Goal: Transaction & Acquisition: Obtain resource

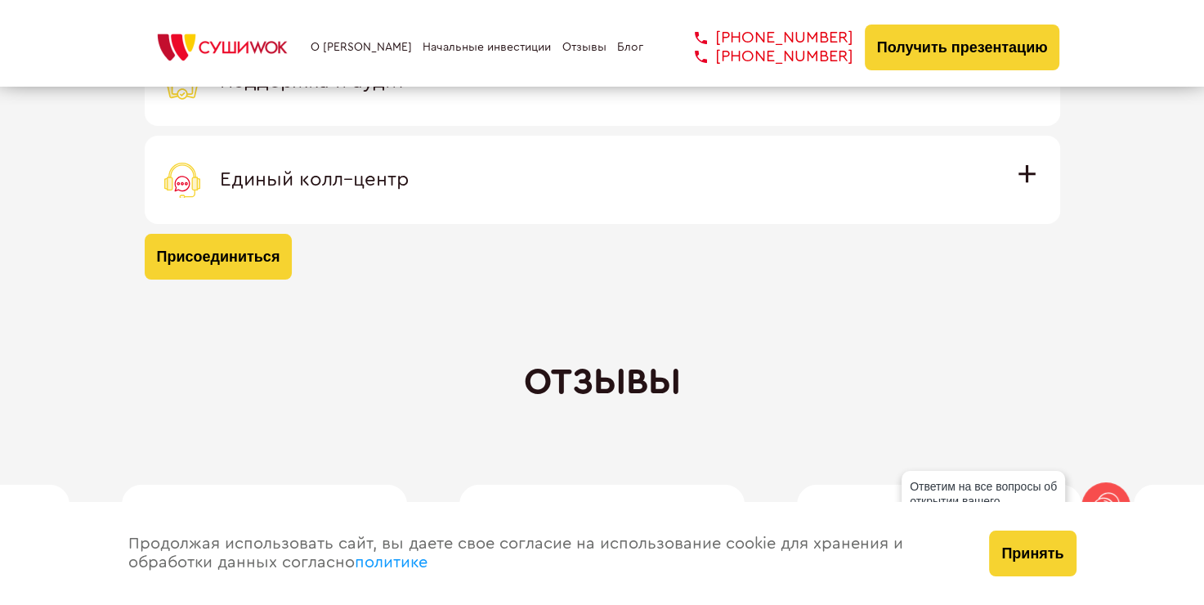
scroll to position [5149, 0]
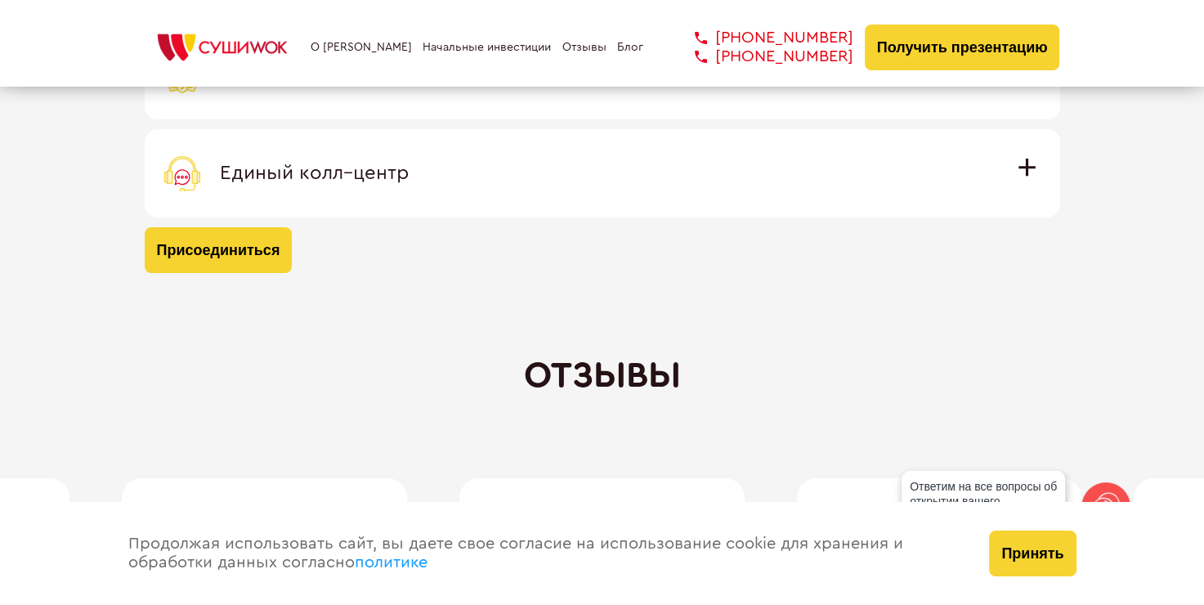
click at [253, 262] on button "Присоединиться" at bounding box center [219, 250] width 148 height 46
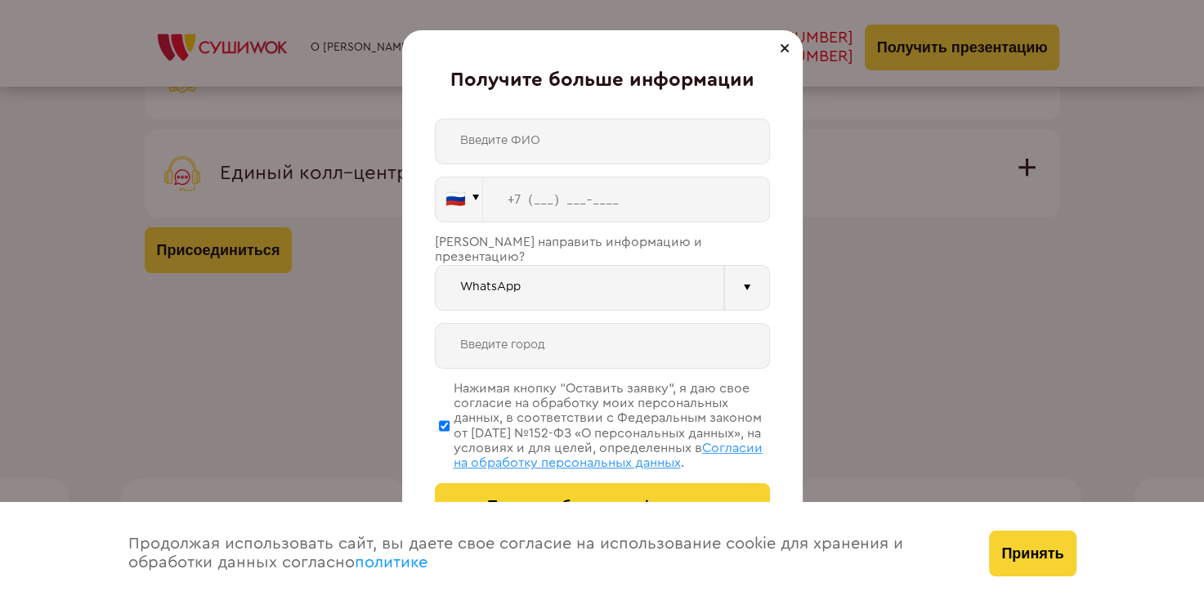
click at [565, 144] on input "text" at bounding box center [602, 142] width 335 height 46
type input "[PERSON_NAME]"
type input "[PHONE_NUMBER]"
type input "Мариуполь"
click at [557, 203] on input "[PHONE_NUMBER]" at bounding box center [626, 200] width 287 height 46
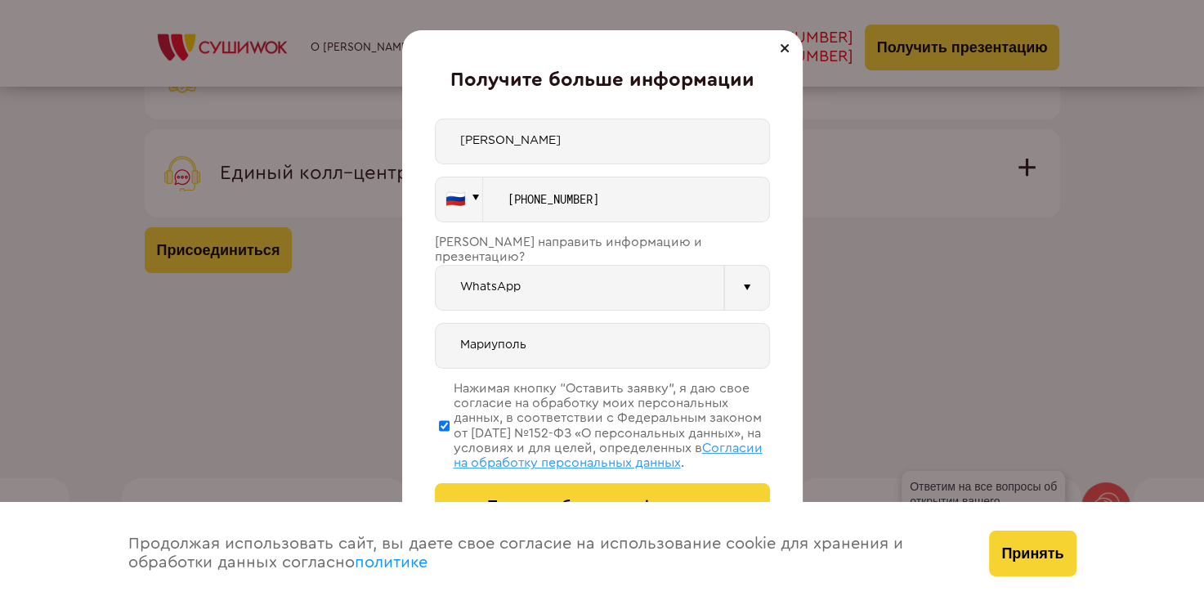
drag, startPoint x: 632, startPoint y: 201, endPoint x: 570, endPoint y: 206, distance: 61.5
click at [570, 206] on input "[PHONE_NUMBER]" at bounding box center [626, 200] width 287 height 46
type input "[PHONE_NUMBER]"
click at [743, 284] on div at bounding box center [747, 288] width 46 height 46
click at [539, 377] on div "Телефон" at bounding box center [580, 393] width 288 height 33
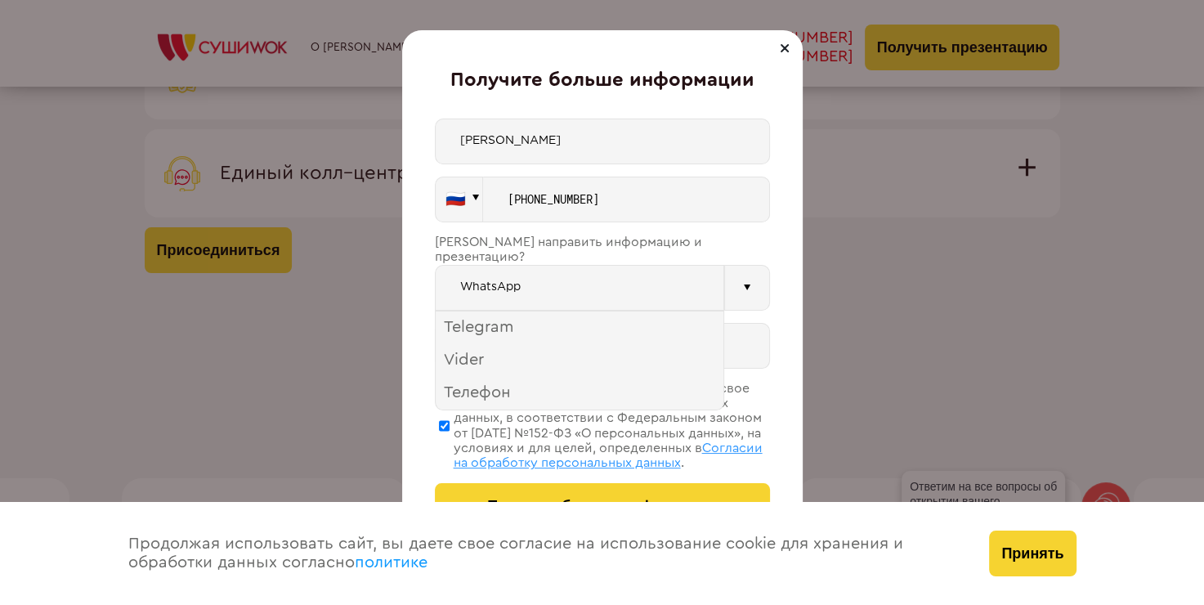
type input "Телефон"
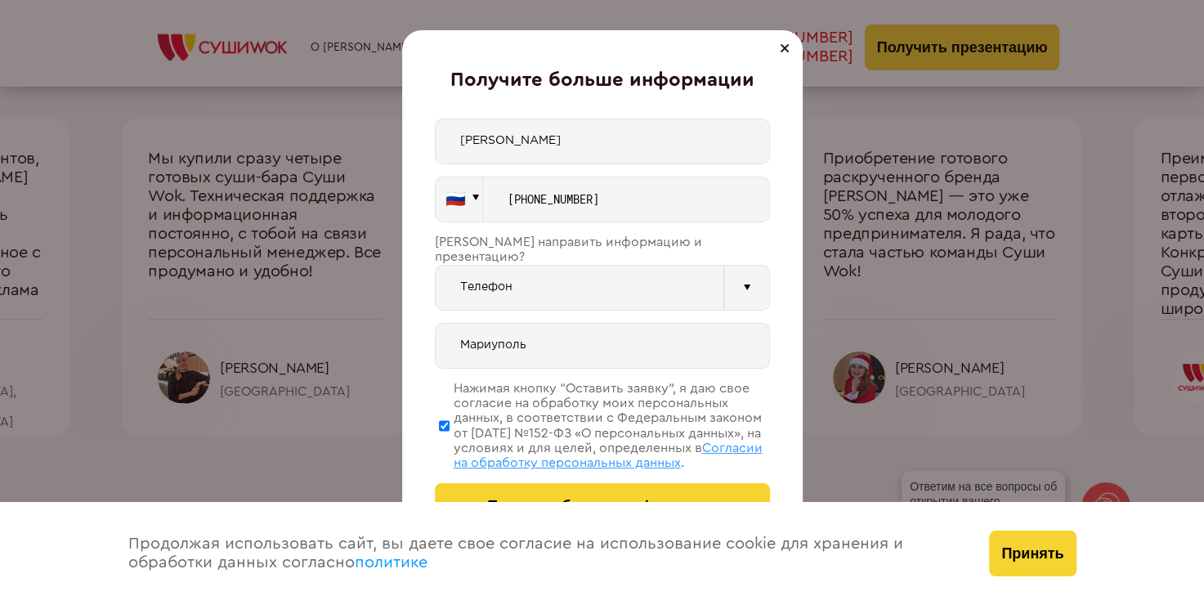
scroll to position [5558, 0]
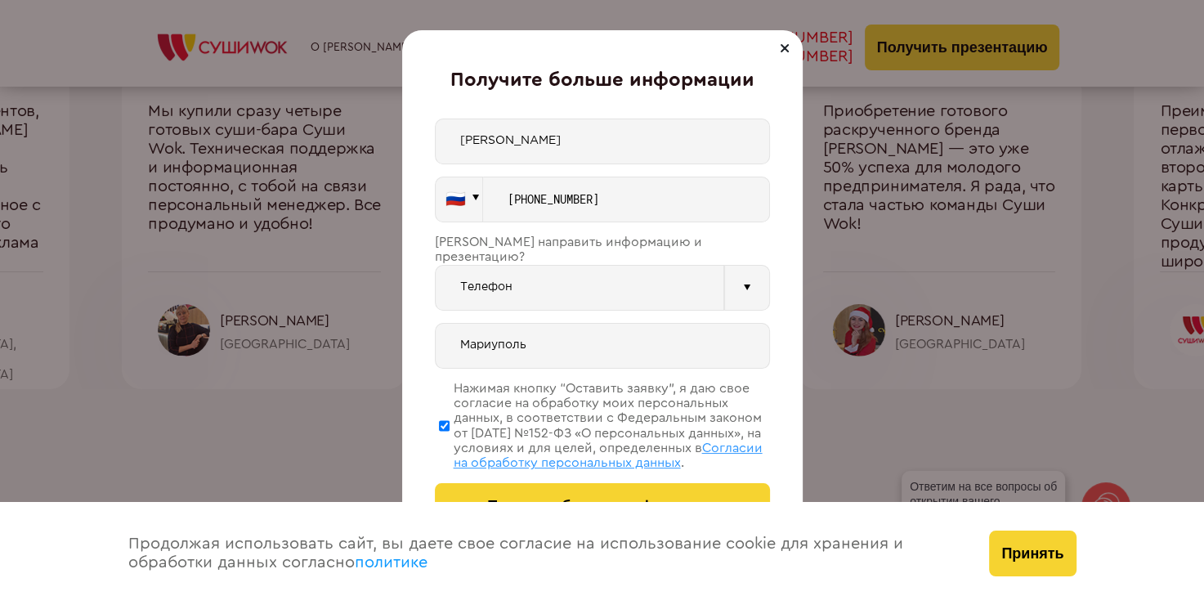
click at [678, 490] on button "Получить больше информации" at bounding box center [602, 506] width 335 height 46
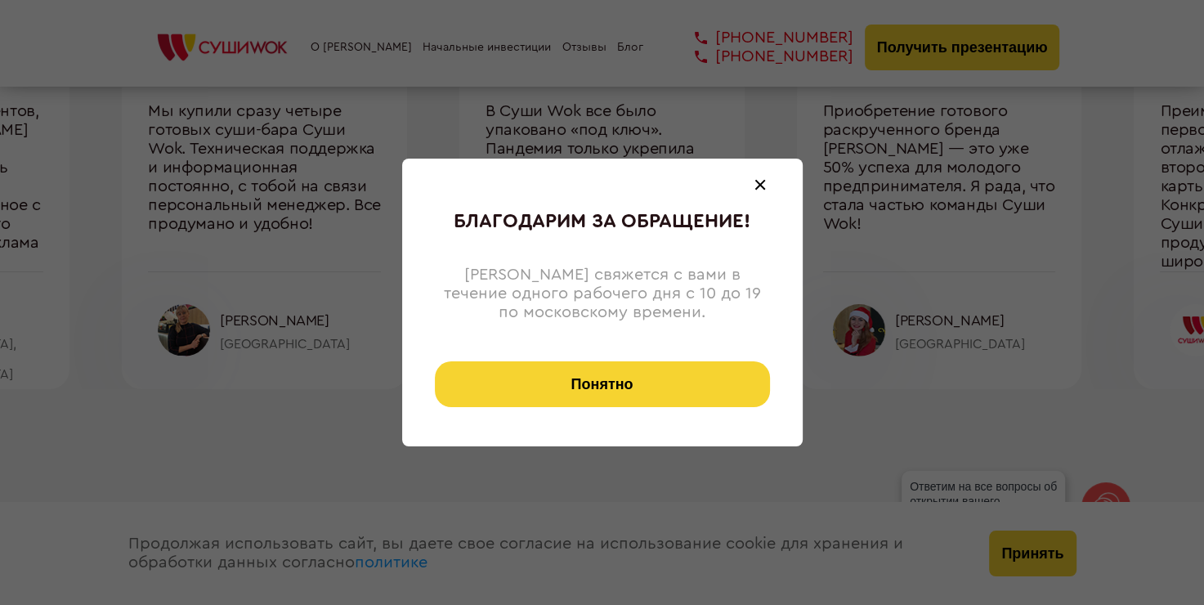
click at [628, 373] on button "Понятно" at bounding box center [602, 384] width 335 height 46
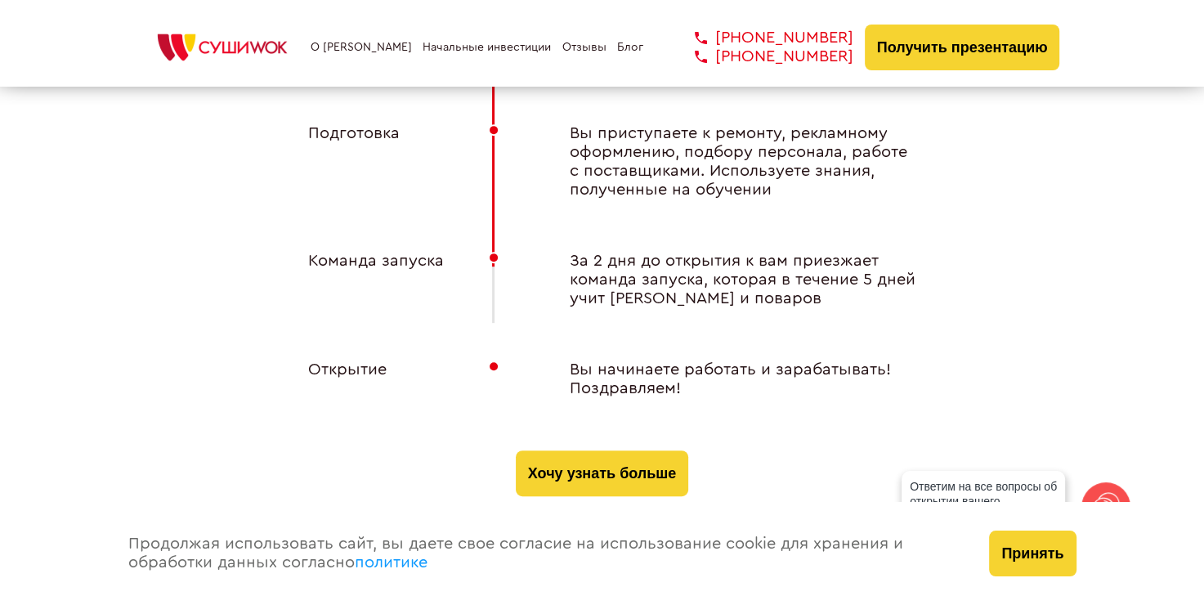
scroll to position [6702, 0]
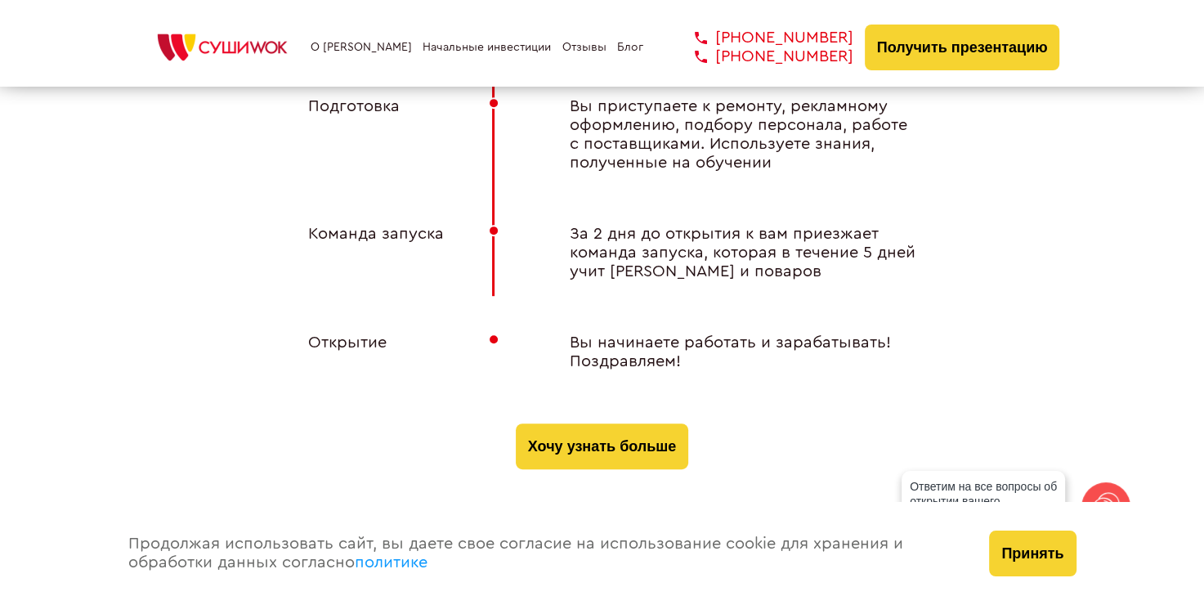
click at [682, 423] on button "Хочу узнать больше" at bounding box center [602, 446] width 172 height 46
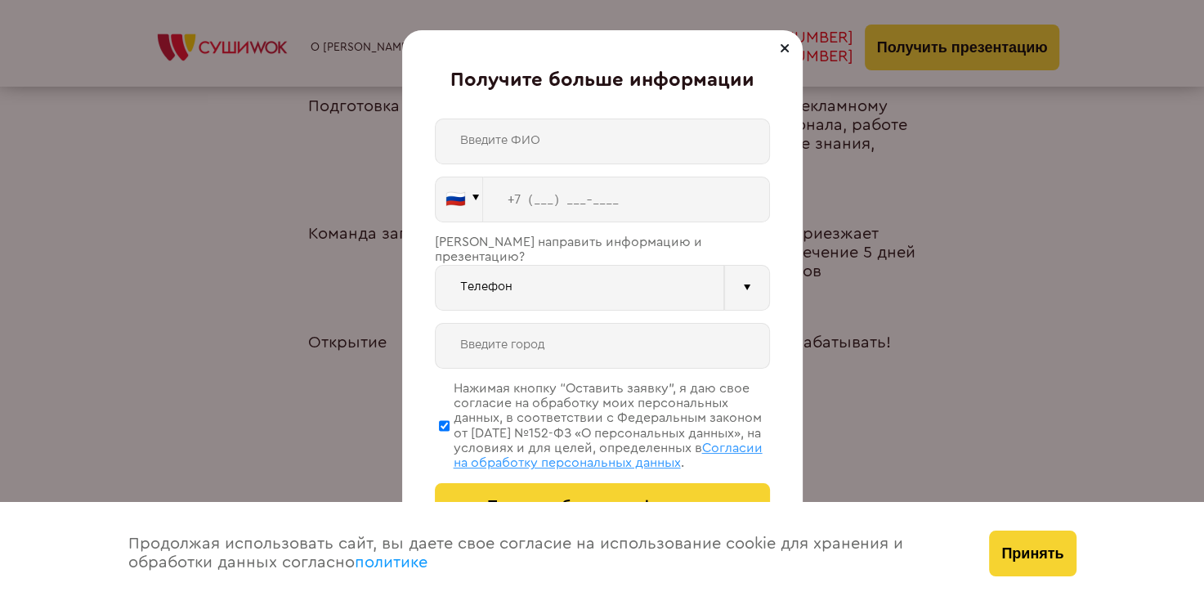
click at [549, 145] on input "text" at bounding box center [602, 142] width 335 height 46
type input "[PERSON_NAME]"
type input "Мариуполь"
click at [598, 195] on input "tel" at bounding box center [626, 200] width 287 height 46
type input "[PHONE_NUMBER]"
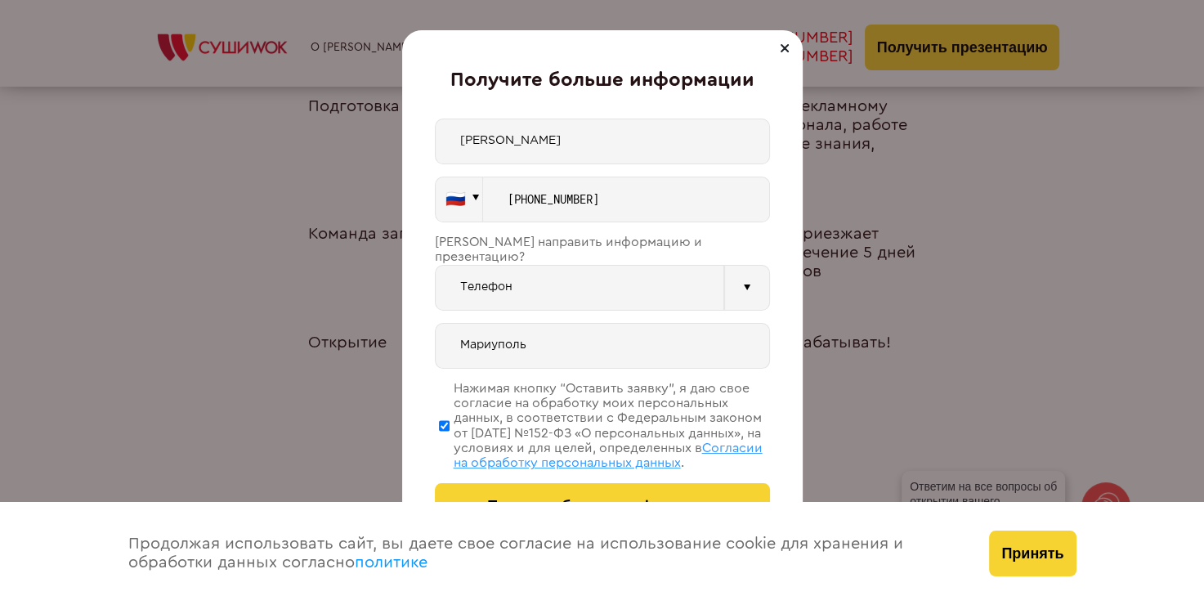
click at [651, 491] on button "Получить больше информации" at bounding box center [602, 506] width 335 height 46
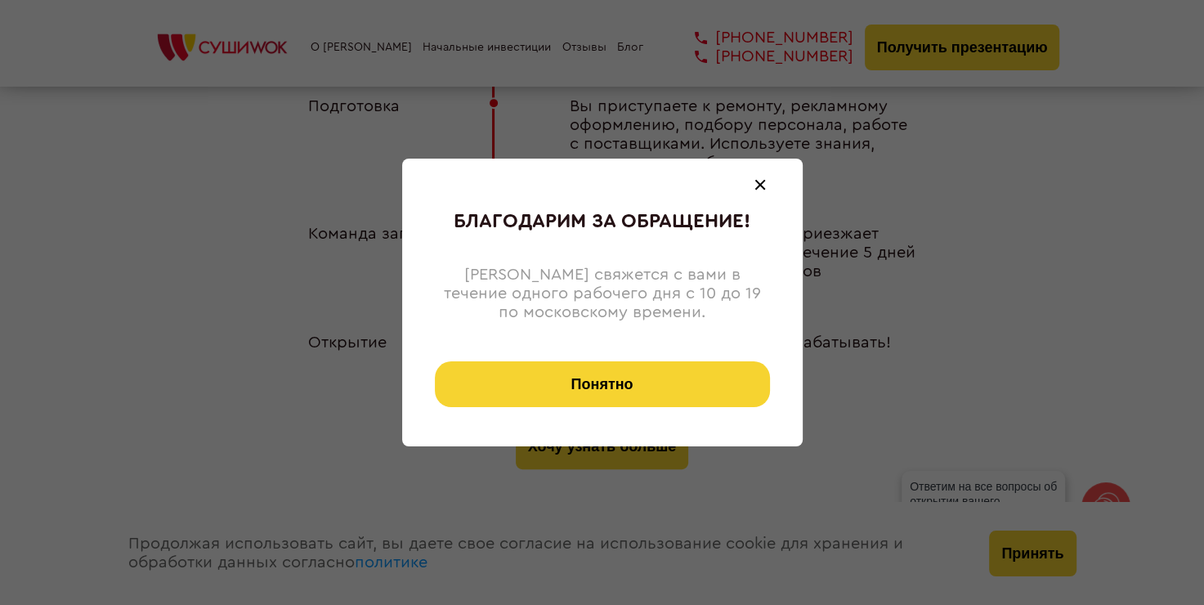
click at [677, 389] on button "Понятно" at bounding box center [602, 384] width 335 height 46
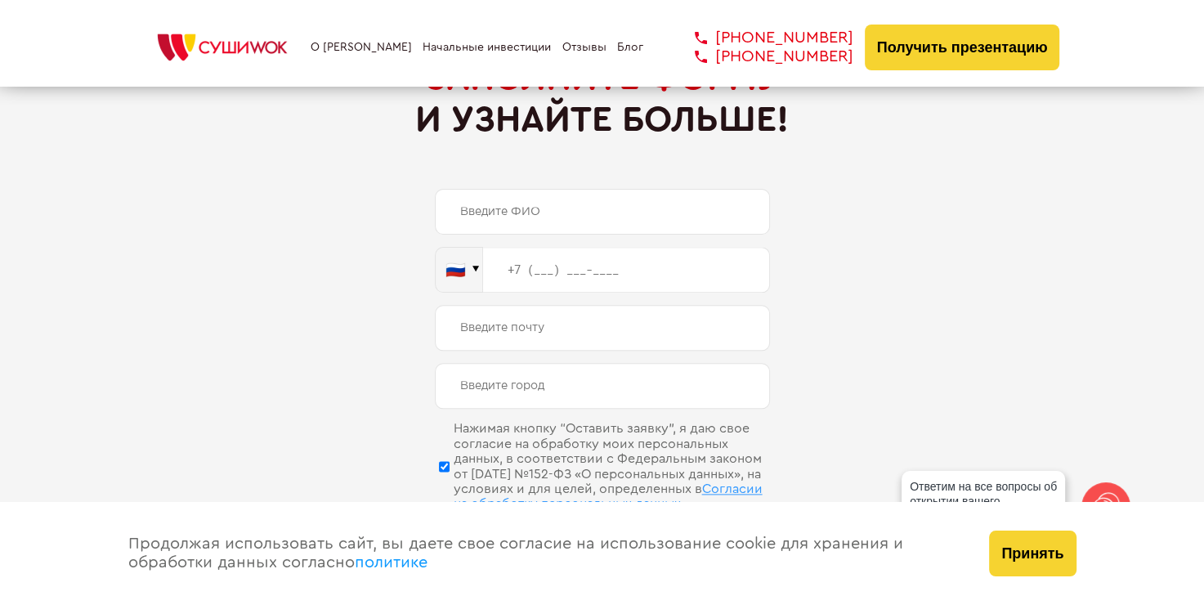
scroll to position [7846, 0]
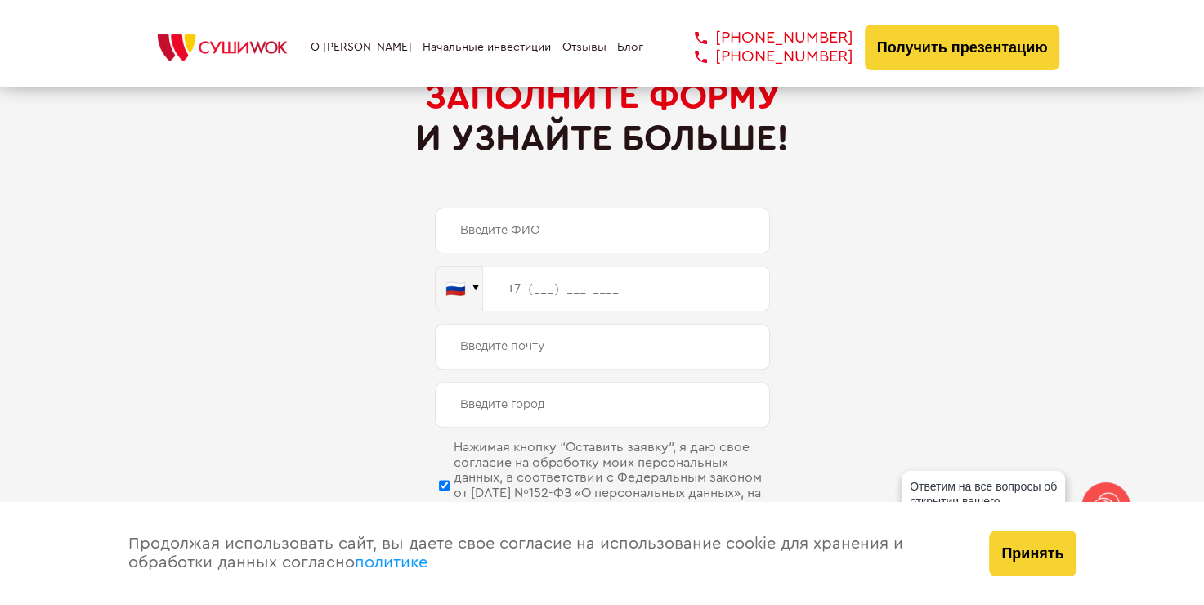
click at [568, 217] on input "text" at bounding box center [602, 231] width 335 height 46
type input "[PERSON_NAME]"
type input "[PHONE_NUMBER]"
type input "[EMAIL_ADDRESS][DOMAIN_NAME]"
type input "Мариуполь"
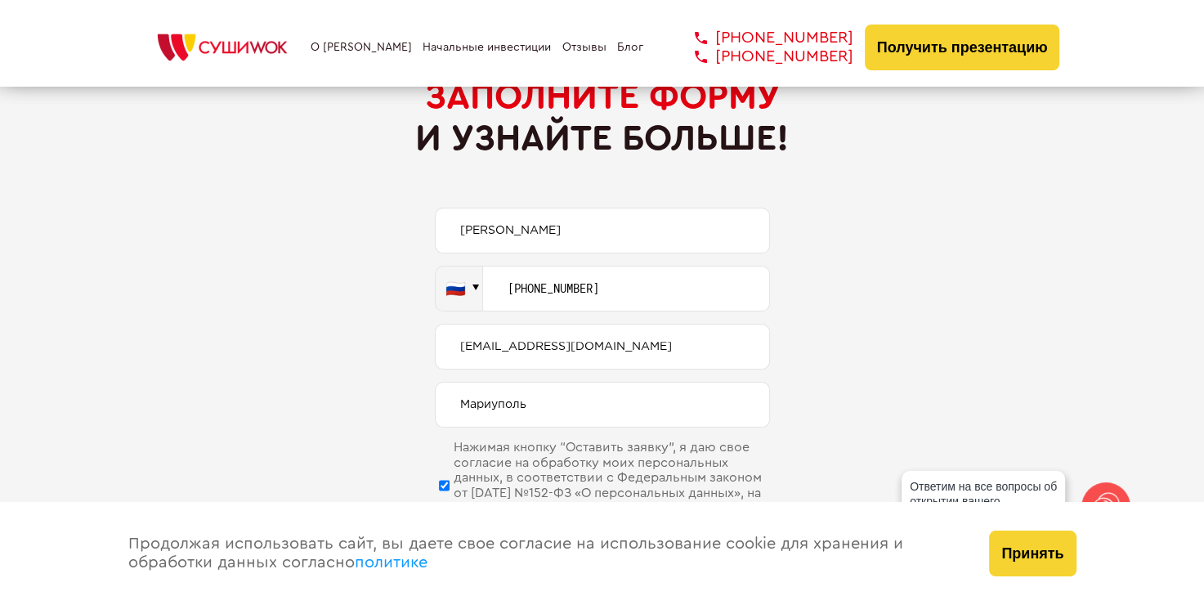
click at [571, 266] on input "[PHONE_NUMBER]" at bounding box center [626, 289] width 287 height 46
type input "[PHONE_NUMBER]"
click at [660, 324] on input "[EMAIL_ADDRESS][DOMAIN_NAME]" at bounding box center [602, 347] width 335 height 46
type input "[EMAIL_ADDRESS][DOMAIN_NAME]"
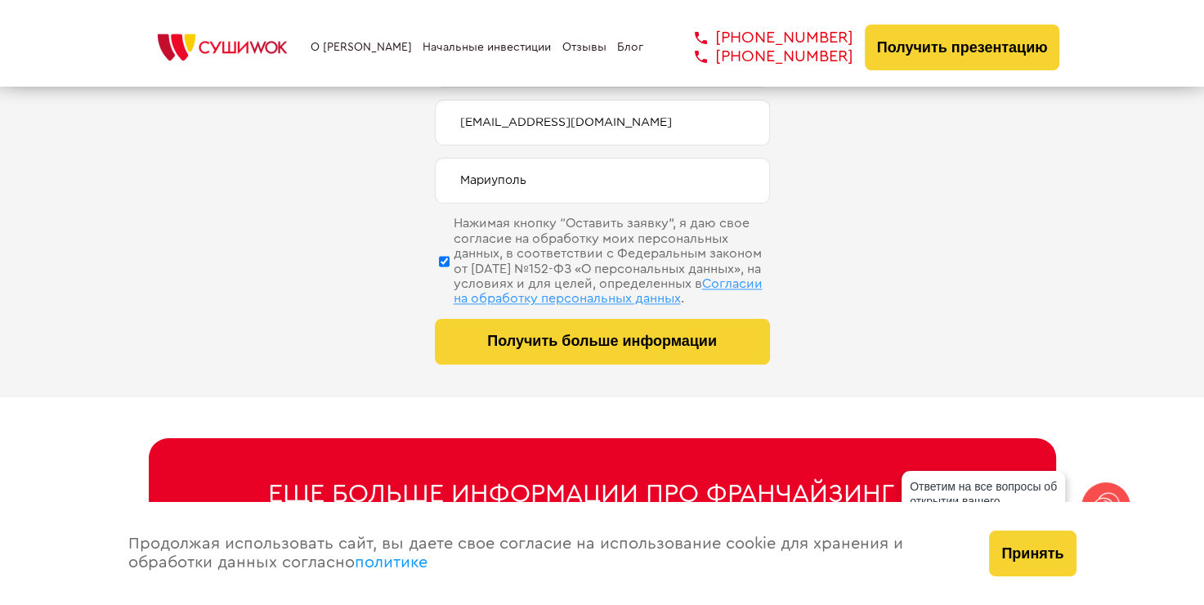
scroll to position [8092, 0]
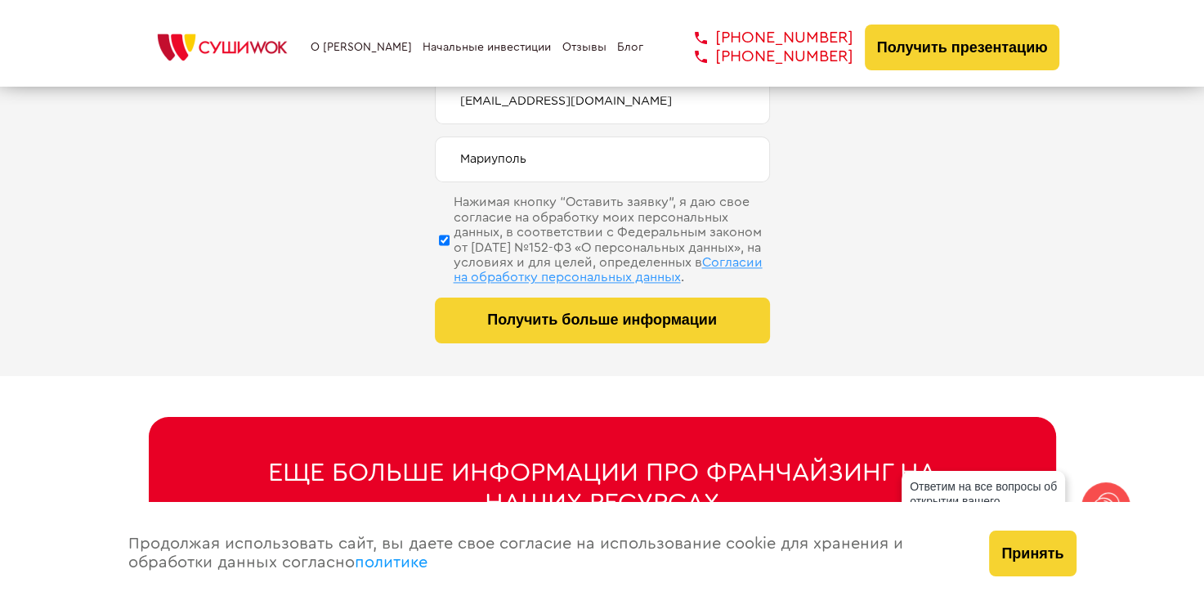
click at [615, 320] on span "Получить больше информации" at bounding box center [602, 319] width 230 height 17
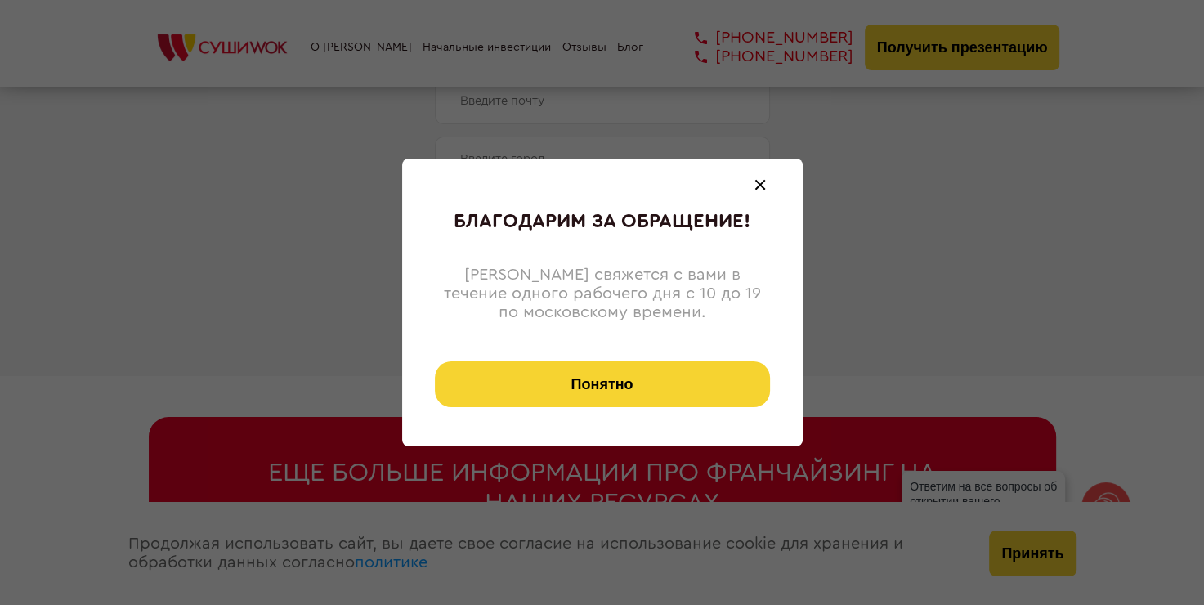
click at [588, 383] on button "Понятно" at bounding box center [602, 384] width 335 height 46
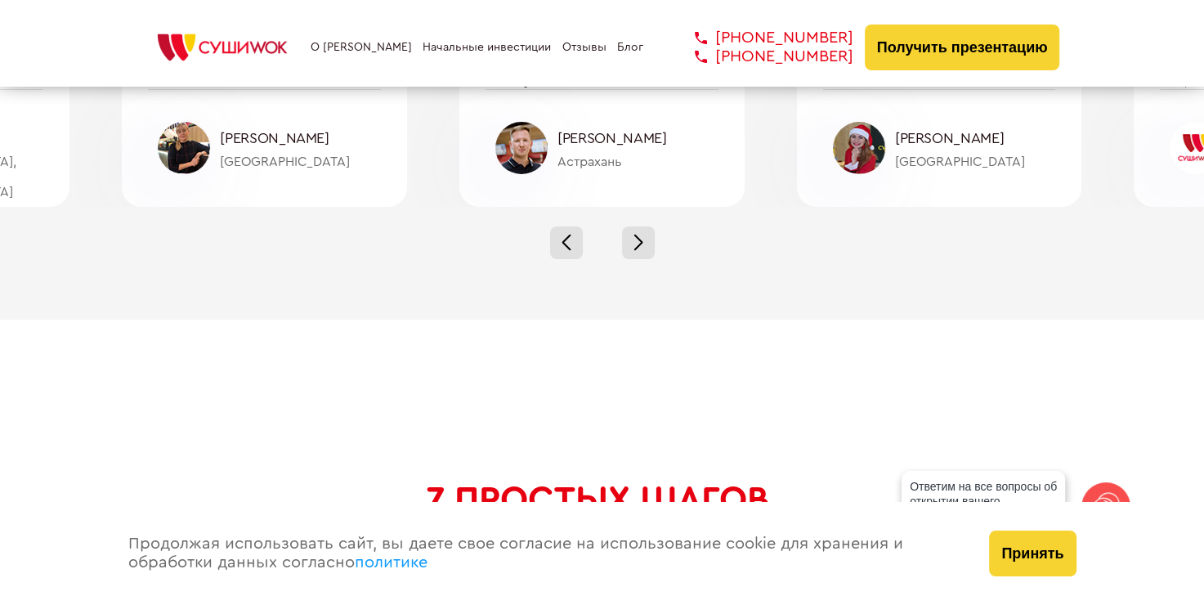
scroll to position [5721, 0]
